Goal: Information Seeking & Learning: Learn about a topic

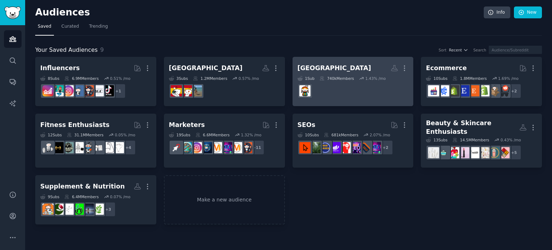
click at [335, 63] on h2 "[GEOGRAPHIC_DATA] More" at bounding box center [352, 68] width 111 height 13
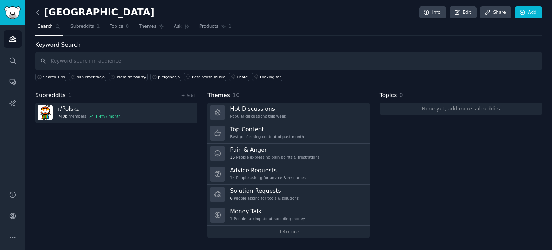
click at [35, 11] on icon at bounding box center [38, 13] width 8 height 8
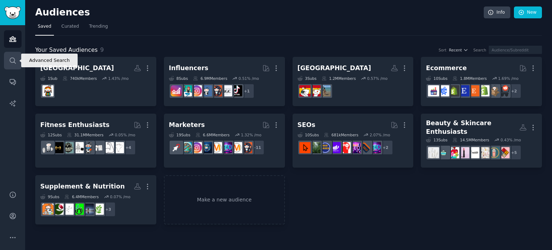
click at [6, 56] on link "Search" at bounding box center [13, 61] width 18 height 18
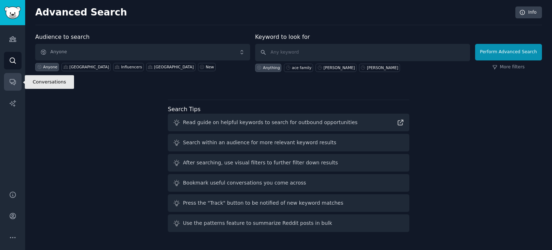
click at [9, 79] on icon "Sidebar" at bounding box center [13, 82] width 8 height 8
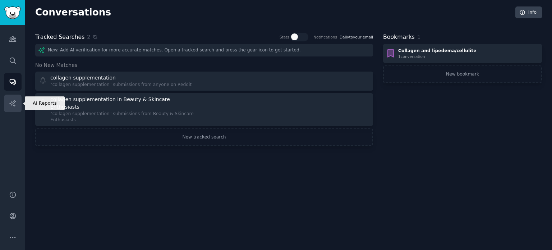
click at [11, 102] on icon "Sidebar" at bounding box center [12, 103] width 6 height 6
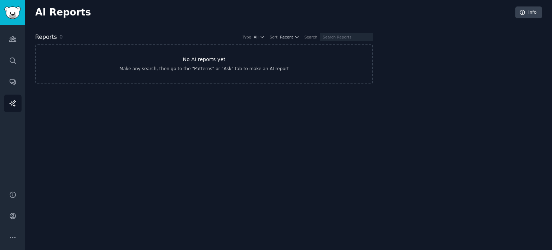
click at [222, 76] on link "No AI reports yet Make any search, then go to the "Patterns" or "Ask" tab to ma…" at bounding box center [204, 64] width 338 height 40
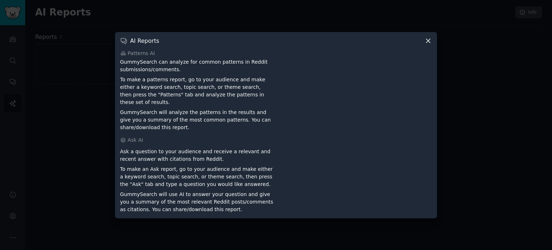
click at [428, 43] on icon at bounding box center [428, 41] width 8 height 8
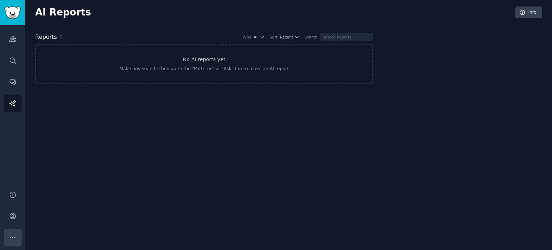
click at [9, 233] on icon "Sidebar" at bounding box center [13, 237] width 8 height 8
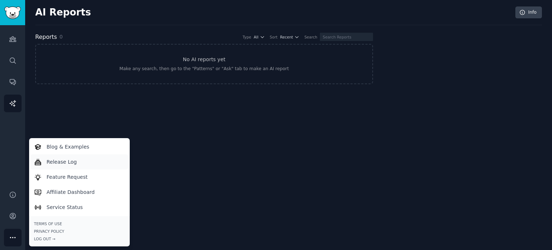
click at [71, 161] on p "Release Log" at bounding box center [62, 162] width 30 height 8
click at [14, 47] on link "Audiences" at bounding box center [13, 39] width 18 height 18
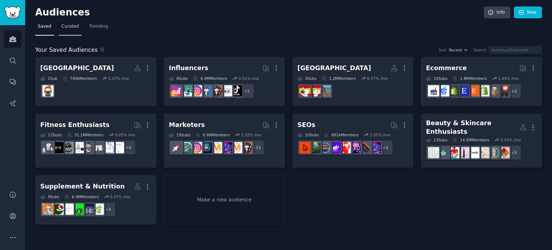
click at [64, 30] on link "Curated" at bounding box center [70, 28] width 23 height 15
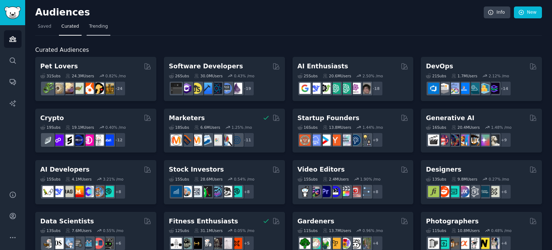
click at [95, 28] on span "Trending" at bounding box center [98, 26] width 19 height 6
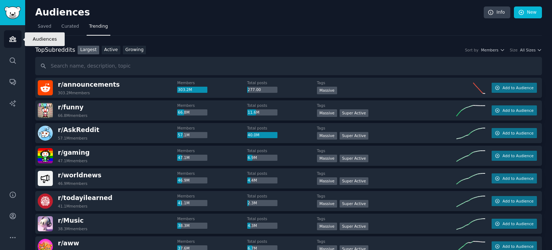
click at [11, 36] on icon "Sidebar" at bounding box center [13, 39] width 8 height 8
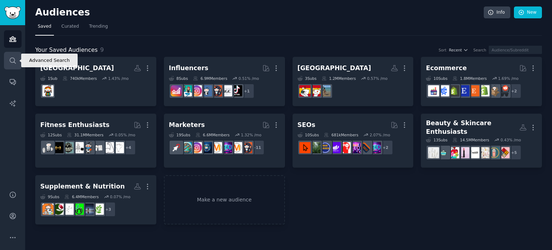
click at [11, 66] on link "Search" at bounding box center [13, 61] width 18 height 18
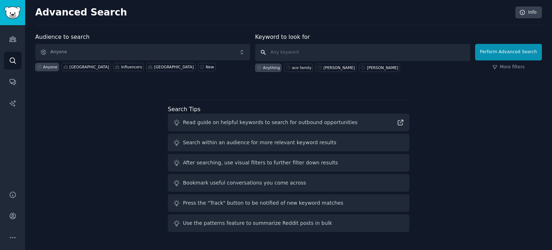
click at [311, 55] on input "text" at bounding box center [362, 52] width 215 height 17
type input "kollagen"
click button "Perform Advanced Search" at bounding box center [508, 52] width 67 height 17
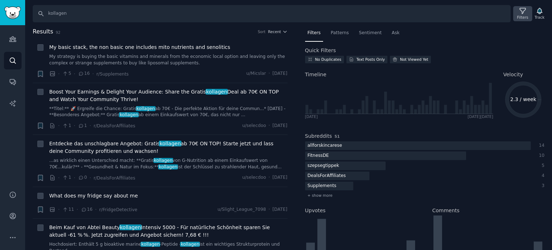
click at [524, 15] on div "Filters" at bounding box center [522, 17] width 11 height 5
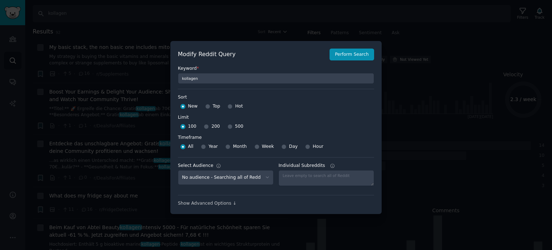
click at [477, 71] on div at bounding box center [276, 125] width 552 height 250
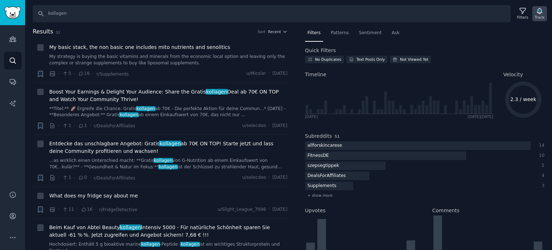
click at [543, 17] on div "Track" at bounding box center [539, 17] width 10 height 5
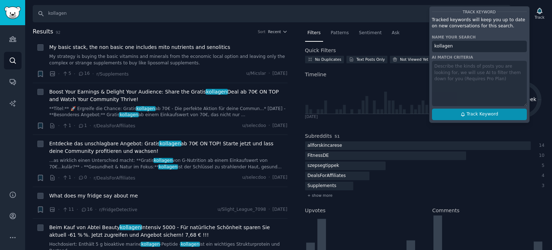
click at [470, 114] on span "Track Keyword" at bounding box center [482, 114] width 32 height 6
type input "kollagen"
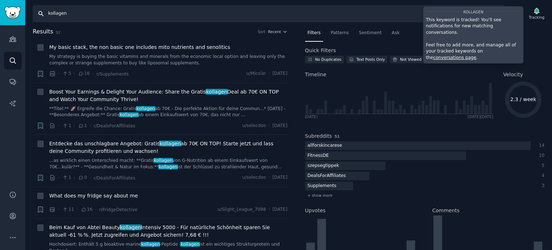
click at [49, 15] on input "kollagen" at bounding box center [269, 13] width 472 height 17
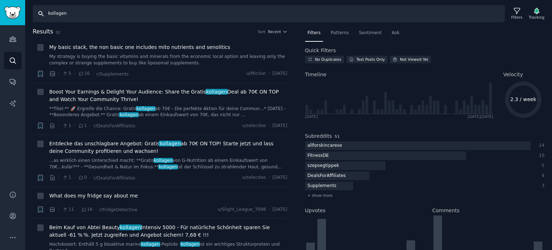
click at [49, 15] on input "kollagen" at bounding box center [269, 13] width 472 height 17
click at [531, 18] on div "Tracking" at bounding box center [536, 17] width 16 height 5
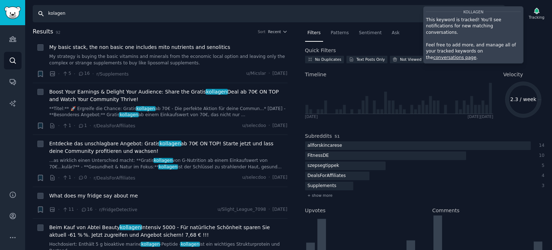
click at [323, 19] on input "kolagen" at bounding box center [269, 13] width 472 height 17
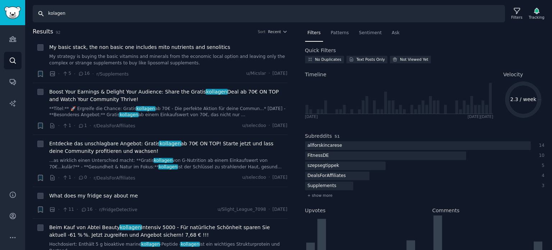
click at [323, 19] on input "kolagen" at bounding box center [269, 13] width 472 height 17
click at [246, 16] on input "kolagen" at bounding box center [269, 13] width 472 height 17
paste input "collagene"
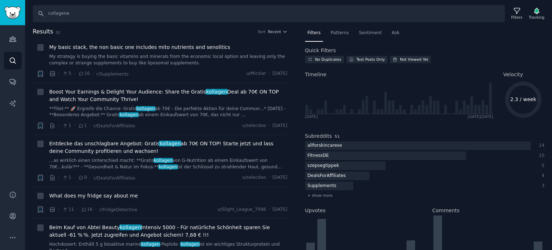
click at [498, 31] on nav "Filters Patterns Sentiment Ask" at bounding box center [425, 34] width 240 height 15
click at [472, 11] on input "collagene" at bounding box center [269, 13] width 472 height 17
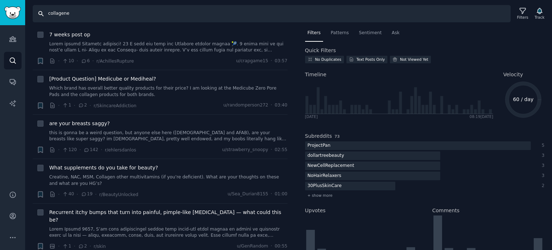
scroll to position [395, 0]
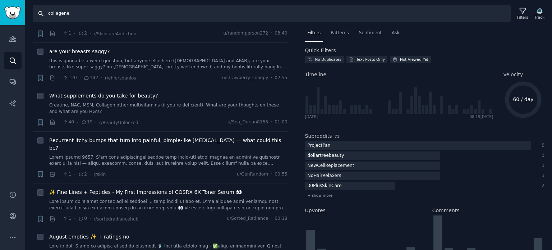
click at [325, 17] on input "collagene" at bounding box center [272, 13] width 478 height 17
paste input "ágeno"
type input "colágeno"
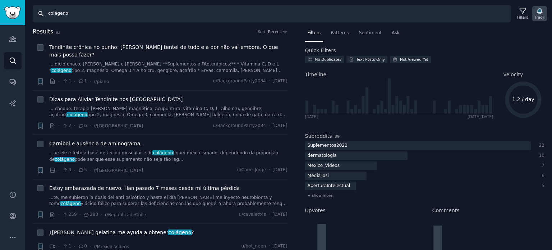
click at [540, 10] on icon "button" at bounding box center [539, 11] width 5 height 6
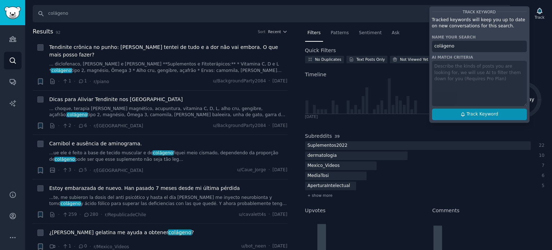
click at [464, 115] on icon at bounding box center [462, 114] width 3 height 4
type input "colágeno"
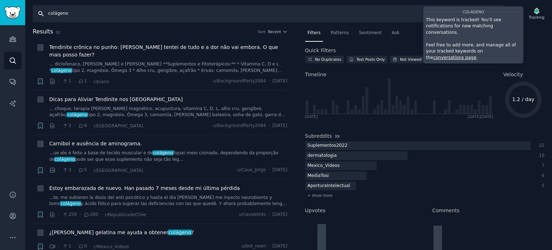
click at [208, 17] on input "colágeno" at bounding box center [269, 13] width 472 height 17
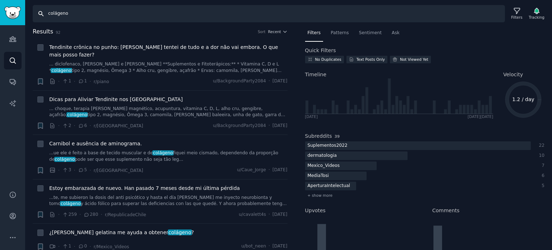
click at [208, 17] on input "colágeno" at bounding box center [269, 13] width 472 height 17
type input "kolagen"
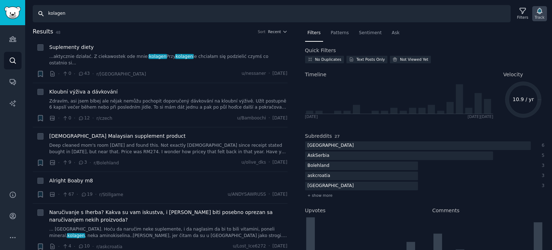
click at [546, 17] on div "Track" at bounding box center [539, 13] width 15 height 15
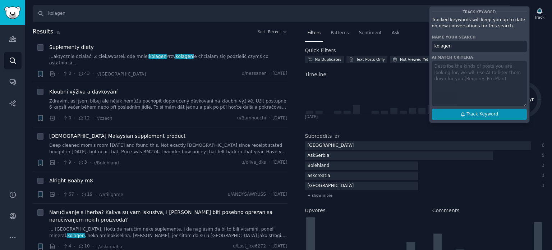
click at [481, 111] on span "Track Keyword" at bounding box center [482, 114] width 32 height 6
type input "kolagen"
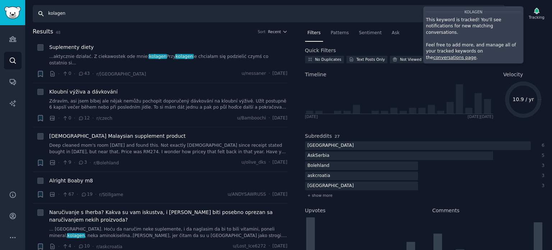
click at [236, 15] on input "kolagen" at bounding box center [269, 13] width 472 height 17
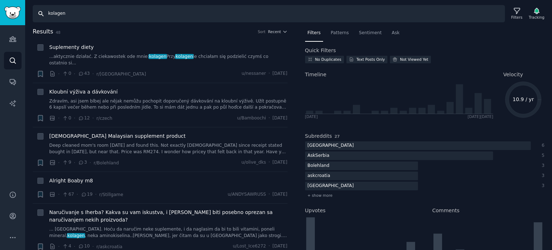
click at [236, 15] on input "kolagen" at bounding box center [269, 13] width 472 height 17
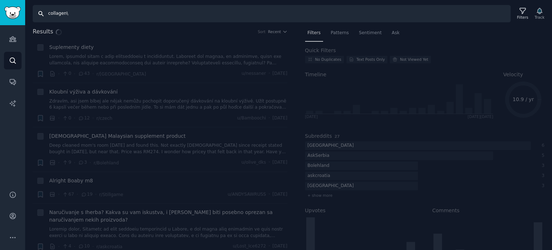
type input "collagen"
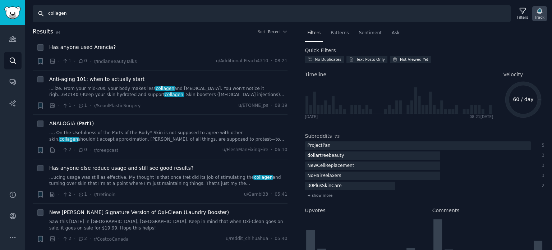
click at [538, 11] on icon "button" at bounding box center [539, 11] width 5 height 6
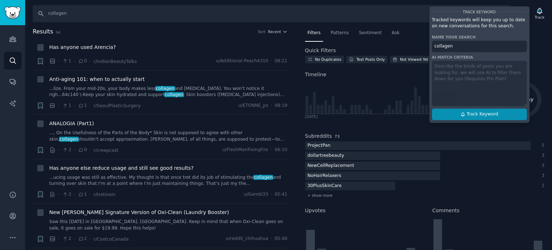
click at [484, 115] on span "Track Keyword" at bounding box center [482, 114] width 32 height 6
type input "collagen"
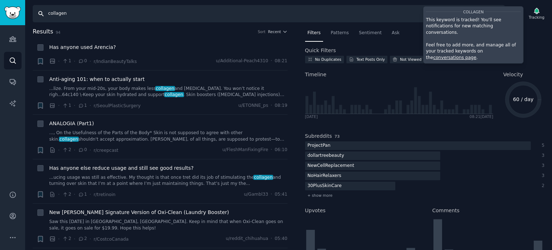
click at [114, 13] on input "collagen" at bounding box center [269, 13] width 472 height 17
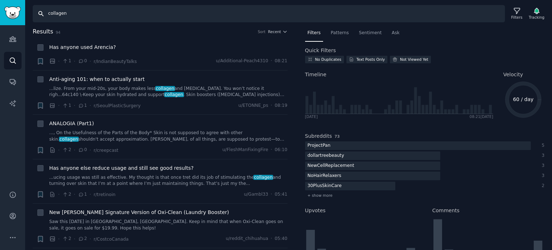
click at [114, 13] on input "collagen" at bounding box center [269, 13] width 472 height 17
type input "primabiotic"
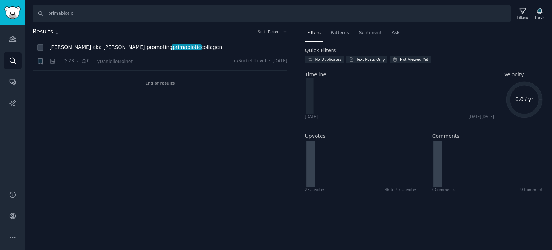
click at [547, 10] on div "Search primabiotic Filters Track" at bounding box center [291, 13] width 516 height 17
click at [543, 13] on icon "button" at bounding box center [539, 11] width 8 height 8
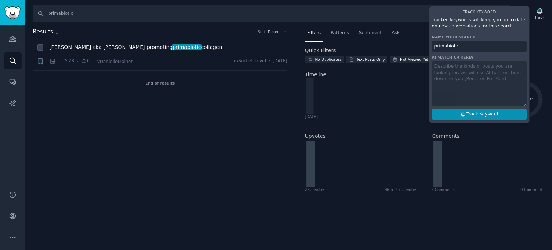
click at [478, 110] on button "Track Keyword" at bounding box center [479, 113] width 95 height 11
type input "primabiotic"
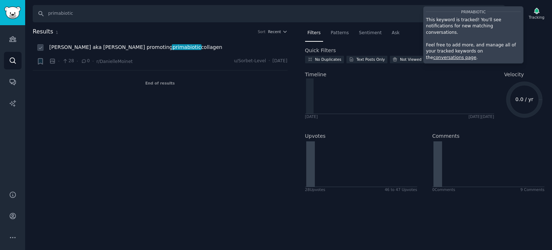
click at [172, 59] on div "· 28 · 0 · r/DanielleMoinet u/Sorbet-Level · [DATE]" at bounding box center [168, 61] width 238 height 8
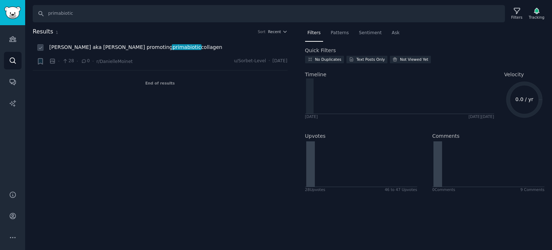
click at [117, 45] on span "[PERSON_NAME] aka [PERSON_NAME] promoting primabiotic collagen" at bounding box center [135, 47] width 173 height 8
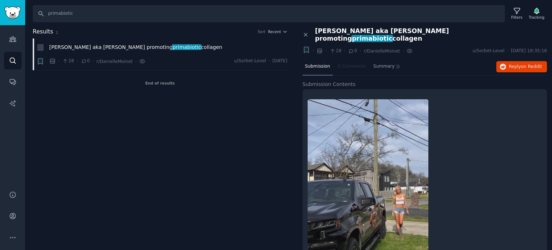
click at [195, 93] on div "End of results" at bounding box center [160, 82] width 255 height 25
click at [9, 40] on icon "Sidebar" at bounding box center [13, 39] width 8 height 8
